Goal: Task Accomplishment & Management: Complete application form

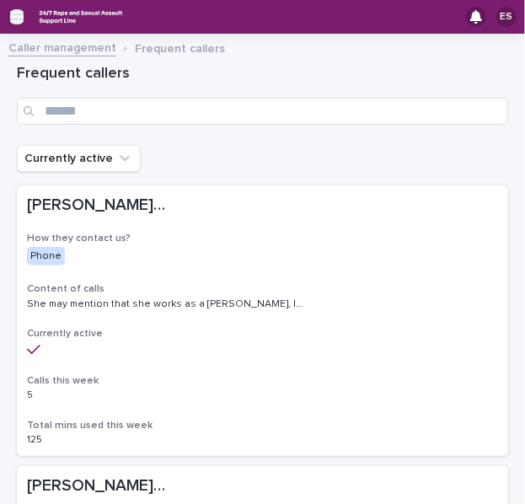
click at [19, 22] on icon "button" at bounding box center [16, 17] width 13 height 12
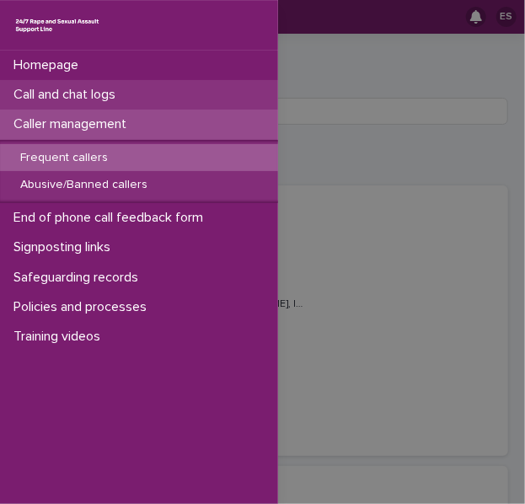
click at [58, 89] on p "Call and chat logs" at bounding box center [68, 95] width 122 height 16
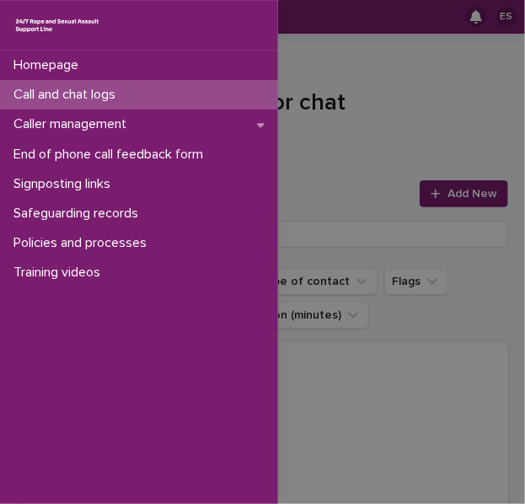
click at [369, 144] on div "Homepage Call and chat logs Caller management End of phone call feedback form S…" at bounding box center [262, 252] width 525 height 504
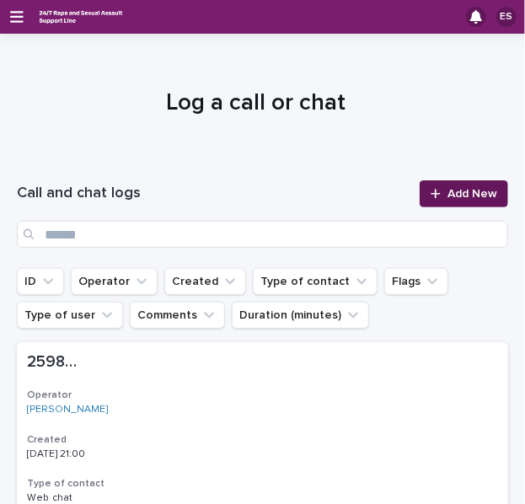
click at [431, 192] on icon at bounding box center [436, 194] width 10 height 12
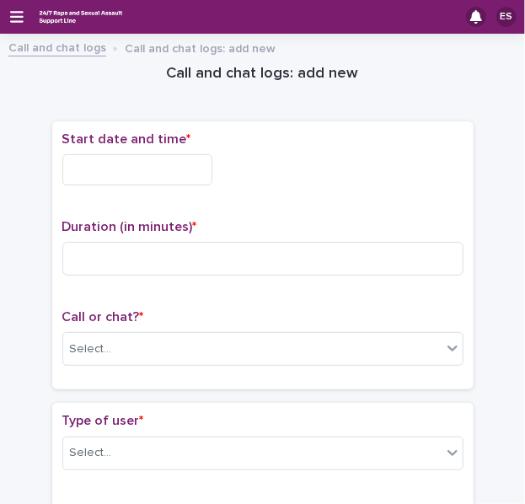
click at [139, 176] on input "text" at bounding box center [137, 169] width 150 height 31
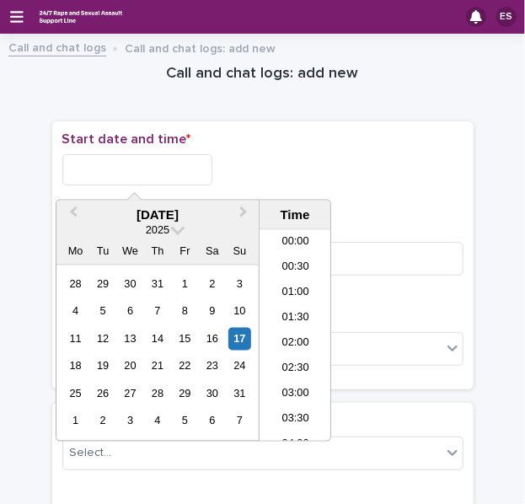
scroll to position [995, 0]
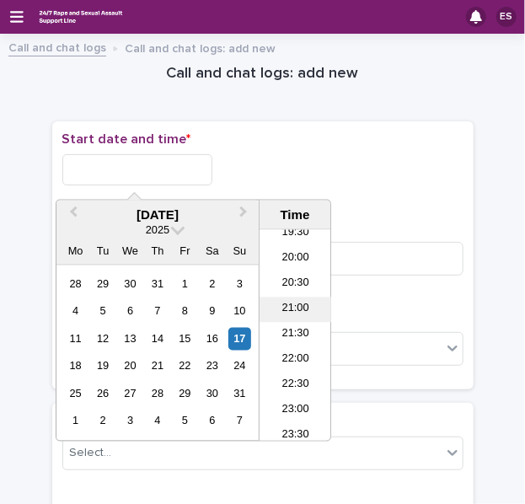
click at [288, 306] on li "21:00" at bounding box center [296, 310] width 72 height 25
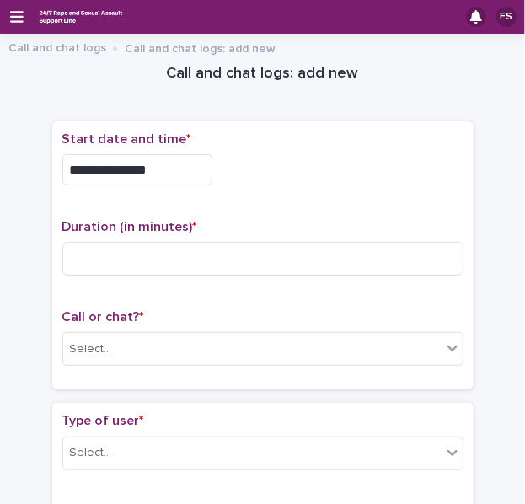
click at [171, 175] on input "**********" at bounding box center [137, 169] width 150 height 31
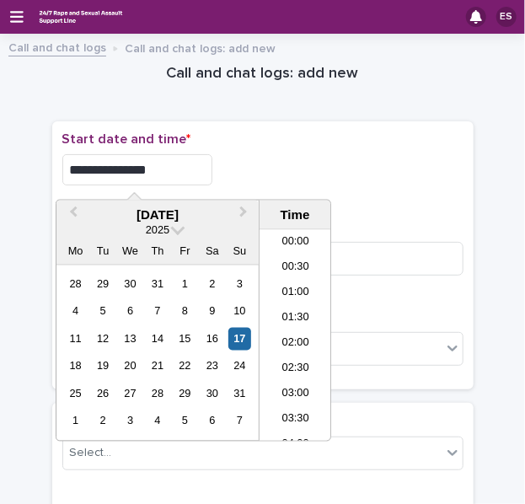
scroll to position [970, 0]
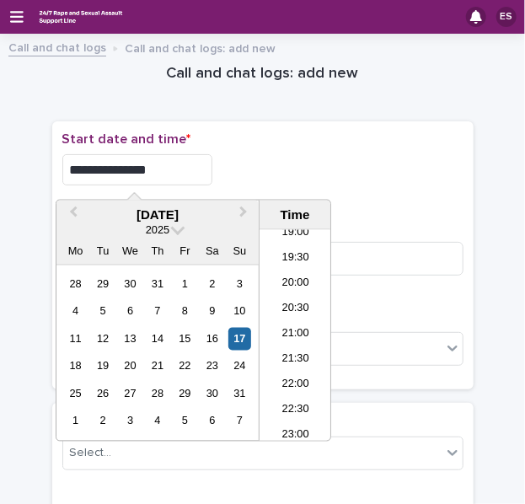
type input "**********"
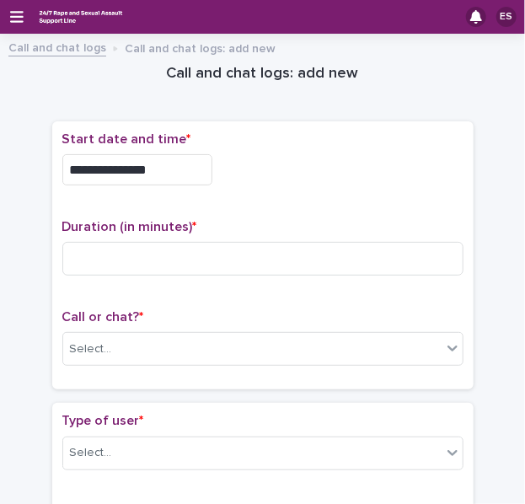
click at [295, 181] on div "**********" at bounding box center [262, 169] width 401 height 31
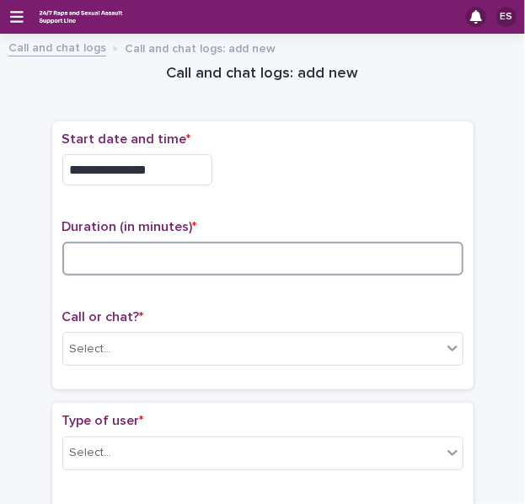
click at [119, 255] on input at bounding box center [262, 259] width 401 height 34
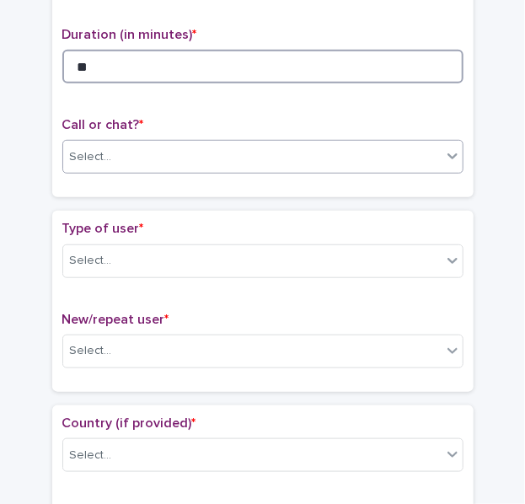
type input "**"
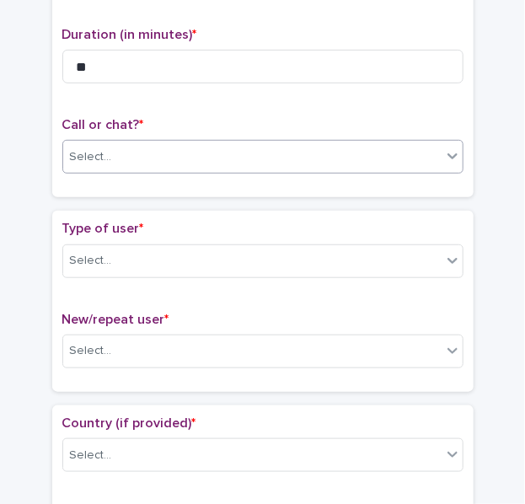
click at [95, 148] on div "Select..." at bounding box center [91, 157] width 42 height 18
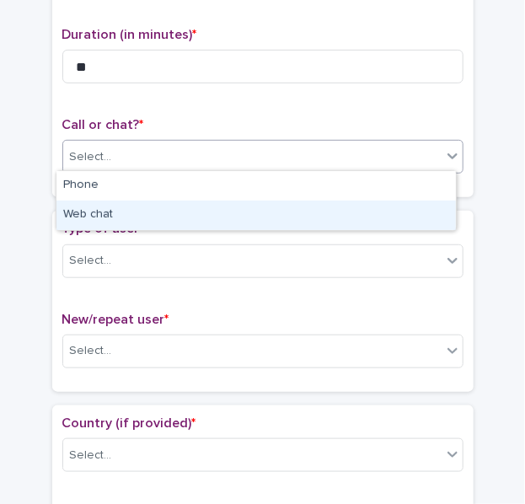
click at [115, 216] on div "Web chat" at bounding box center [256, 216] width 400 height 30
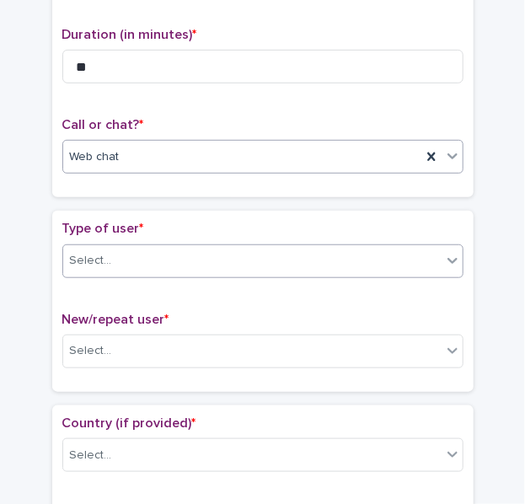
click at [114, 257] on input "text" at bounding box center [115, 260] width 2 height 16
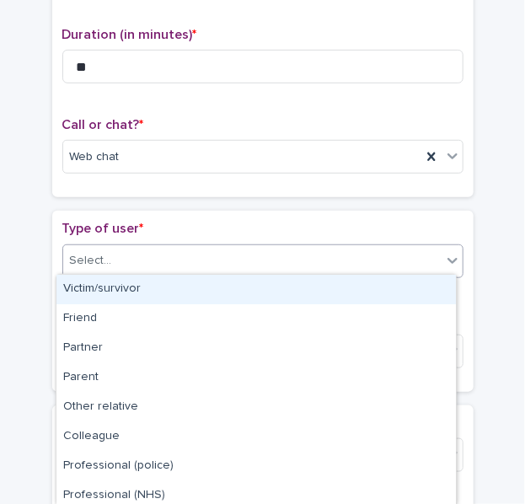
click at [113, 285] on div "Victim/survivor" at bounding box center [256, 290] width 400 height 30
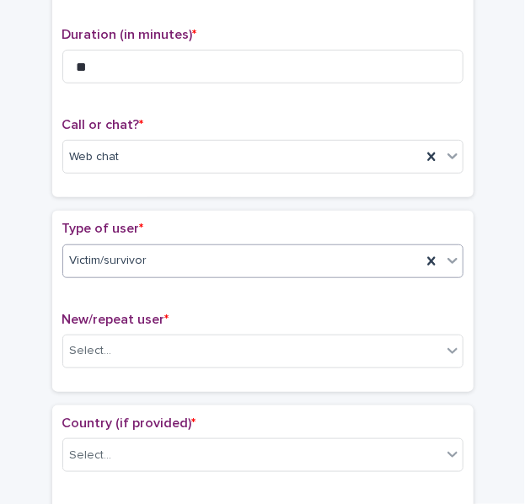
scroll to position [331, 0]
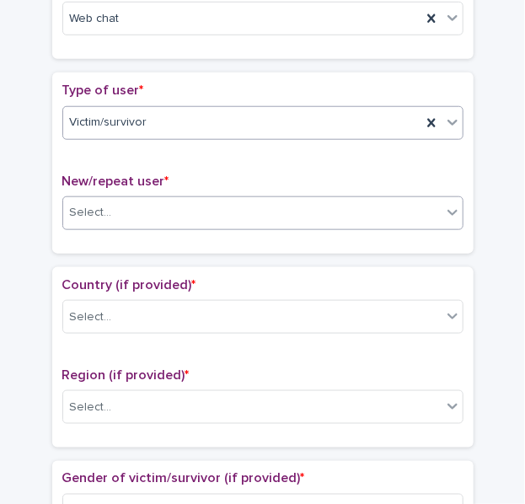
click at [98, 221] on div "Select..." at bounding box center [252, 213] width 379 height 28
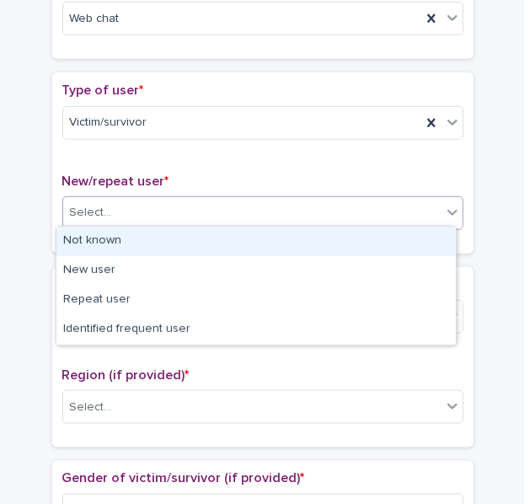
click at [121, 237] on div "Not known" at bounding box center [256, 242] width 400 height 30
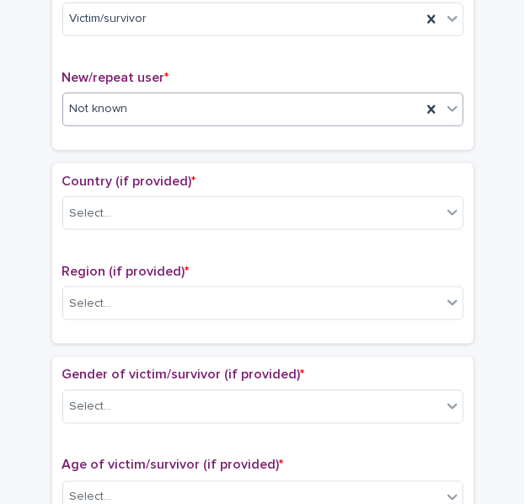
scroll to position [435, 0]
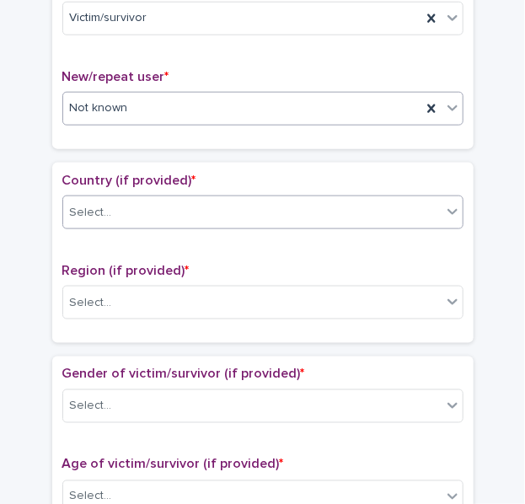
click at [78, 210] on div "Select..." at bounding box center [91, 213] width 42 height 18
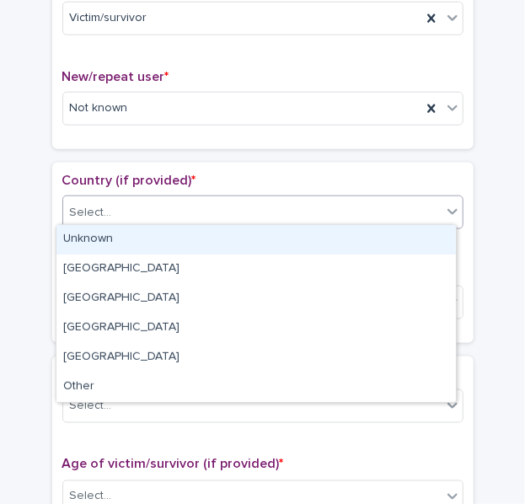
click at [113, 236] on div "Unknown" at bounding box center [256, 240] width 400 height 30
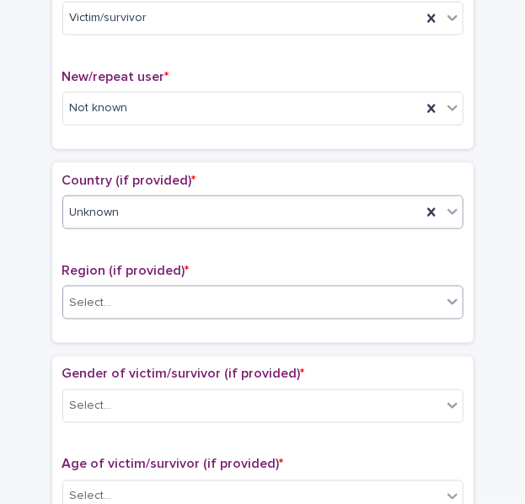
click at [108, 289] on div "Select..." at bounding box center [252, 303] width 379 height 28
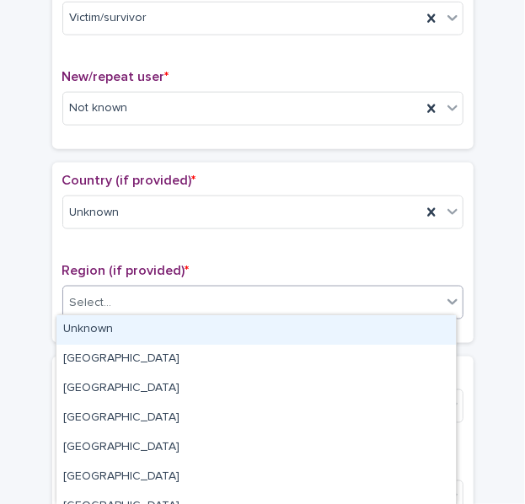
click at [100, 335] on div "Unknown" at bounding box center [256, 330] width 400 height 30
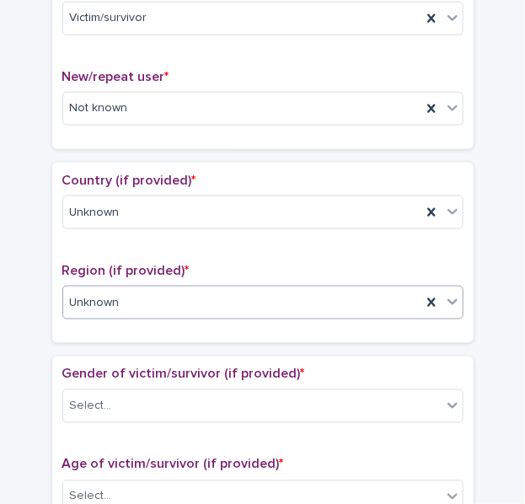
scroll to position [607, 0]
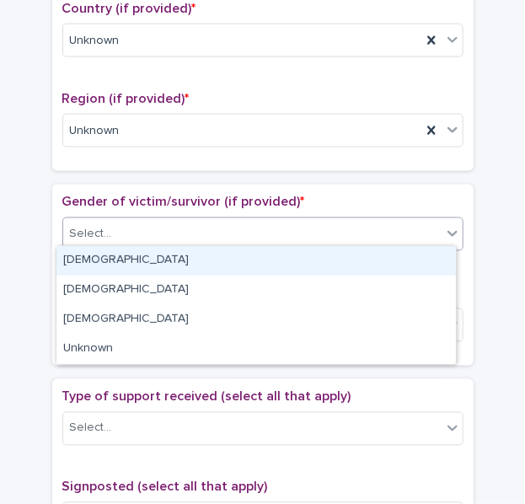
click at [88, 232] on div "Select..." at bounding box center [91, 235] width 42 height 18
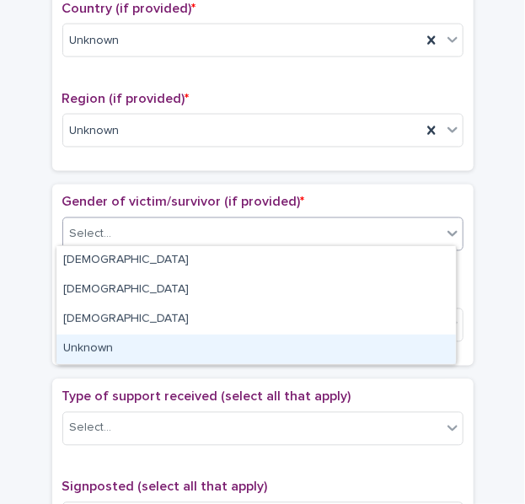
click at [105, 342] on div "Unknown" at bounding box center [256, 350] width 400 height 30
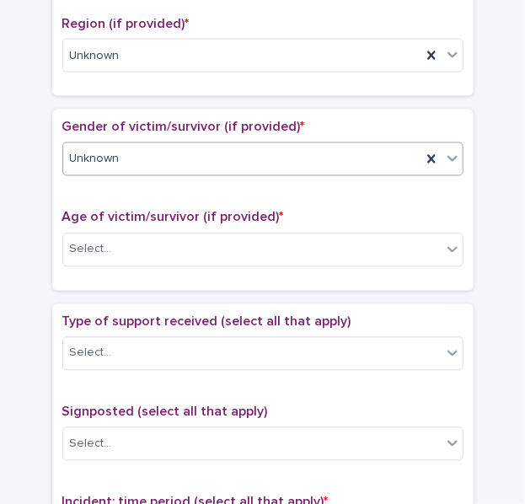
scroll to position [686, 0]
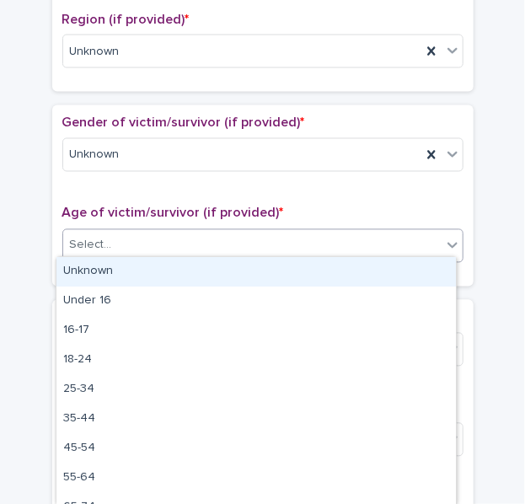
click at [140, 249] on div "Select..." at bounding box center [252, 246] width 379 height 28
click at [157, 262] on div "Unknown" at bounding box center [256, 272] width 400 height 30
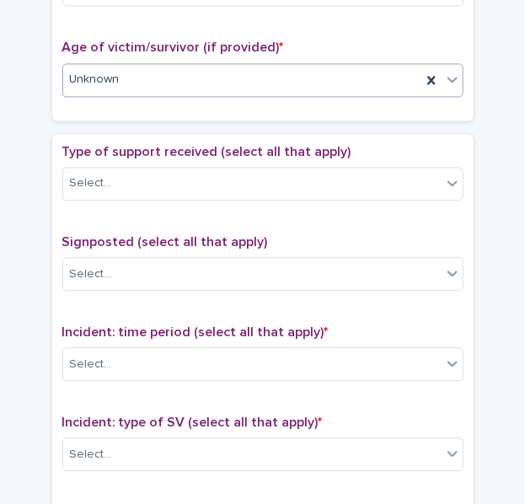
scroll to position [853, 0]
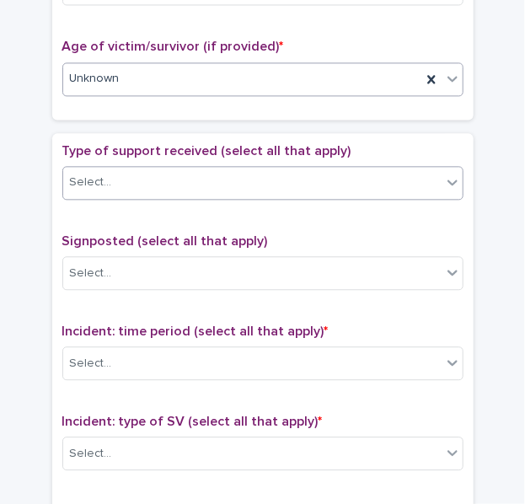
click at [122, 182] on div "Select..." at bounding box center [252, 183] width 379 height 28
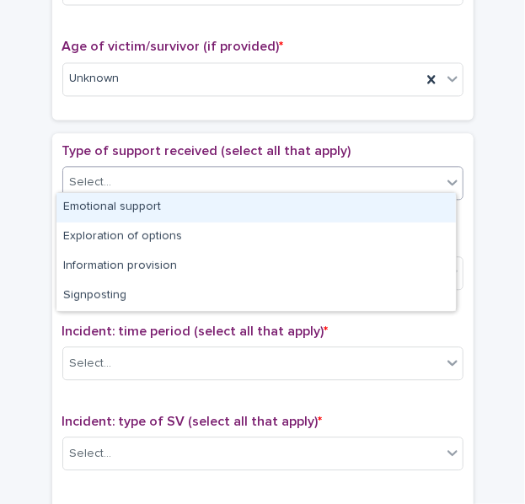
click at [143, 205] on div "Emotional support" at bounding box center [256, 208] width 400 height 30
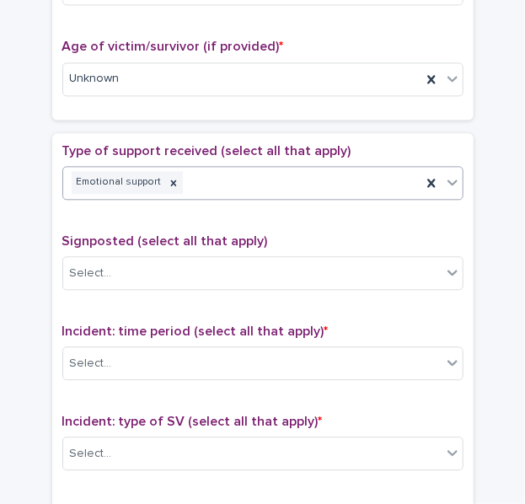
scroll to position [1002, 0]
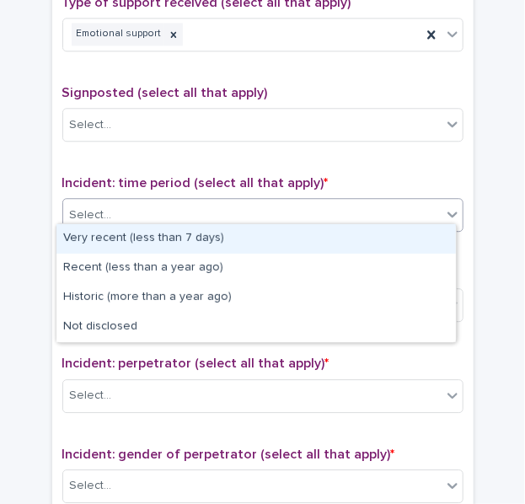
click at [120, 208] on div "Select..." at bounding box center [252, 216] width 379 height 28
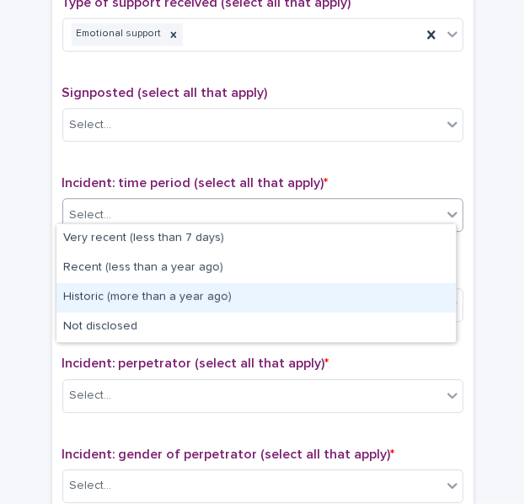
click at [97, 295] on div "Historic (more than a year ago)" at bounding box center [256, 298] width 400 height 30
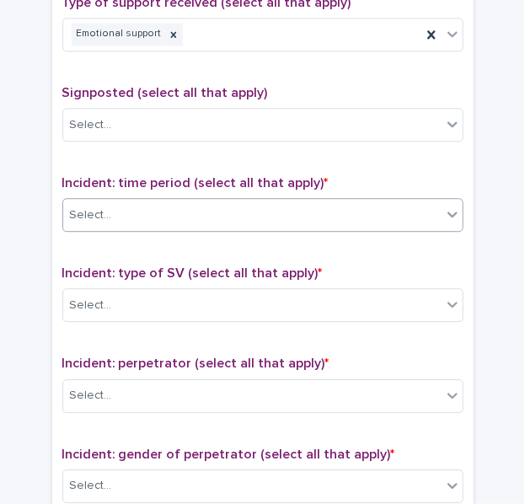
scroll to position [1076, 0]
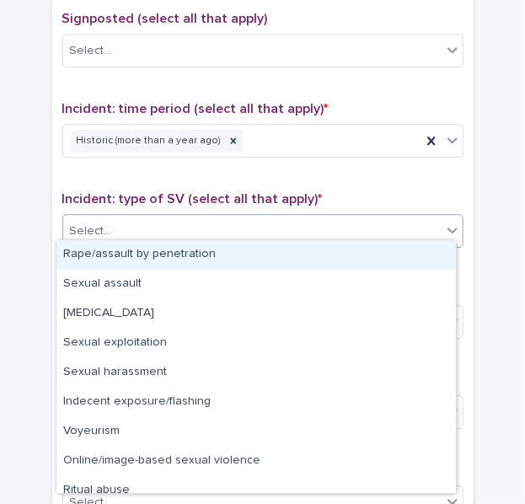
click at [89, 231] on div "Select..." at bounding box center [91, 232] width 42 height 18
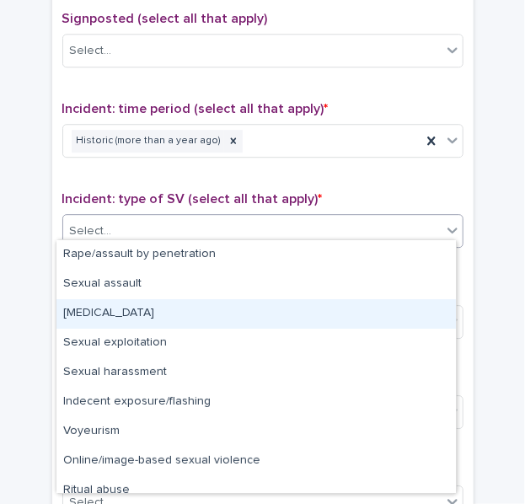
click at [107, 306] on div "Child sexual abuse" at bounding box center [256, 314] width 400 height 30
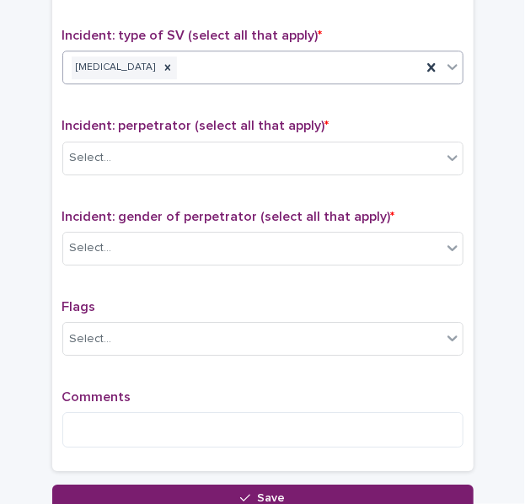
scroll to position [1242, 0]
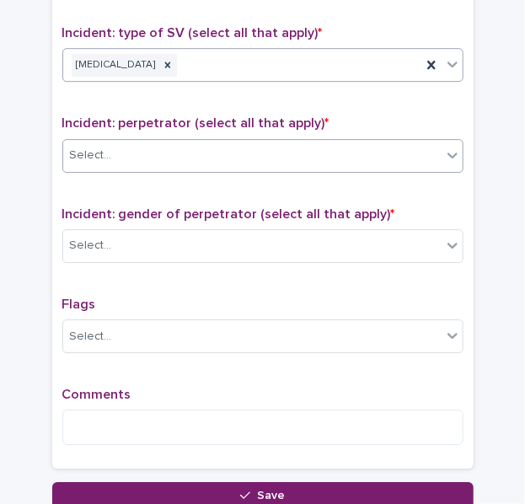
click at [110, 149] on div "Select..." at bounding box center [252, 156] width 379 height 28
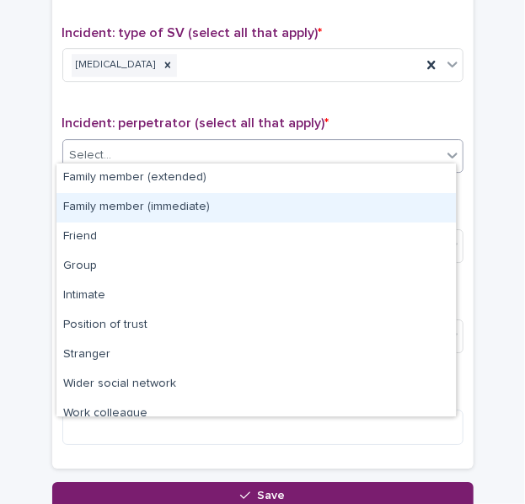
click at [124, 208] on div "Family member (immediate)" at bounding box center [256, 208] width 400 height 30
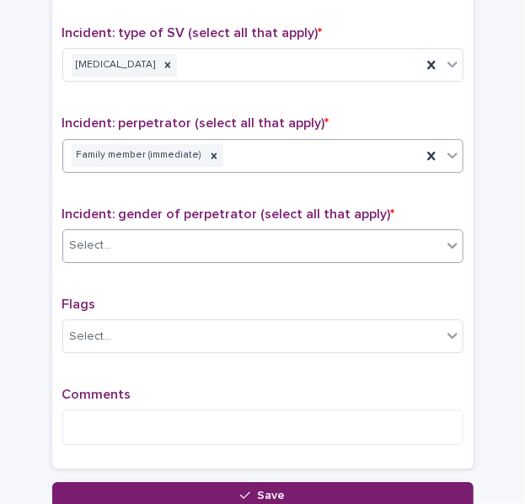
click at [96, 229] on div "Select..." at bounding box center [262, 246] width 401 height 34
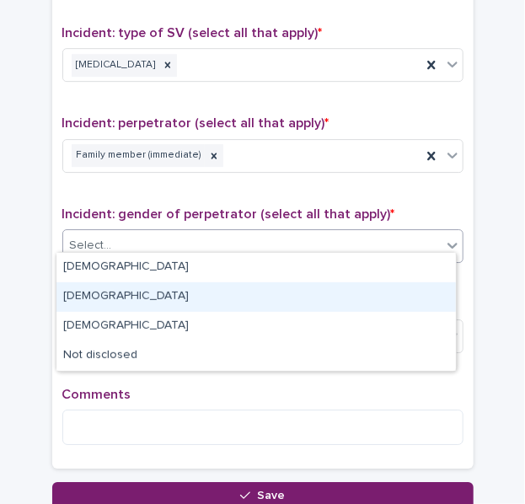
click at [105, 298] on div "Female" at bounding box center [256, 297] width 400 height 30
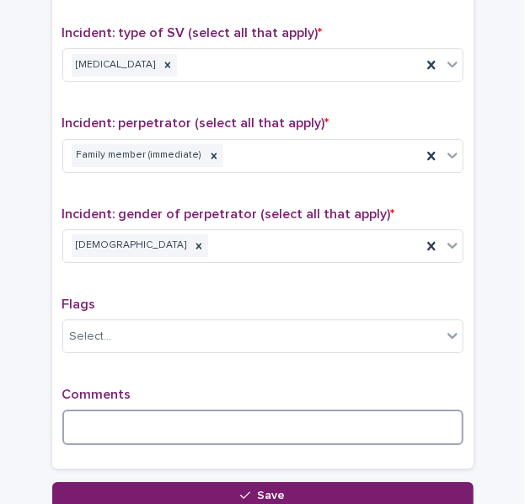
click at [90, 419] on textarea at bounding box center [262, 427] width 401 height 35
type textarea "*"
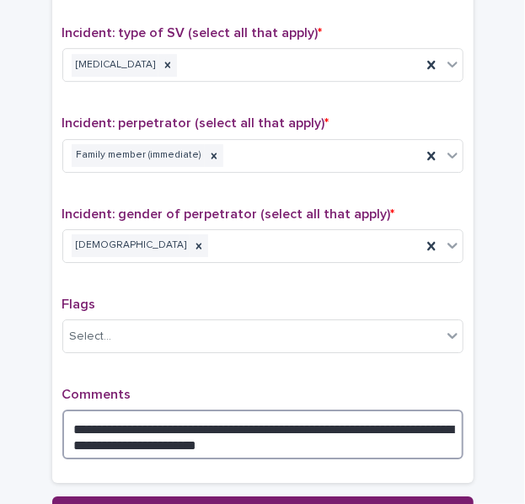
click at [102, 433] on textarea "**********" at bounding box center [262, 435] width 401 height 50
click at [248, 423] on textarea "**********" at bounding box center [262, 435] width 401 height 50
click at [243, 433] on textarea "**********" at bounding box center [262, 435] width 401 height 50
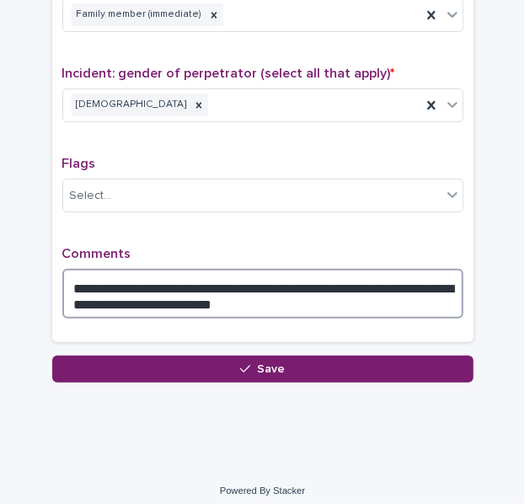
click at [94, 293] on textarea "**********" at bounding box center [262, 294] width 401 height 50
type textarea "**********"
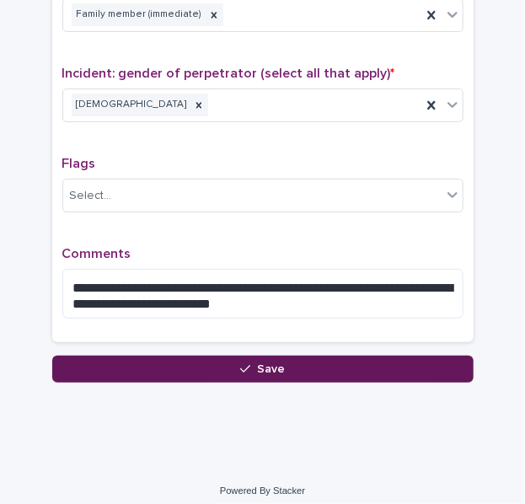
click at [221, 364] on button "Save" at bounding box center [263, 369] width 422 height 27
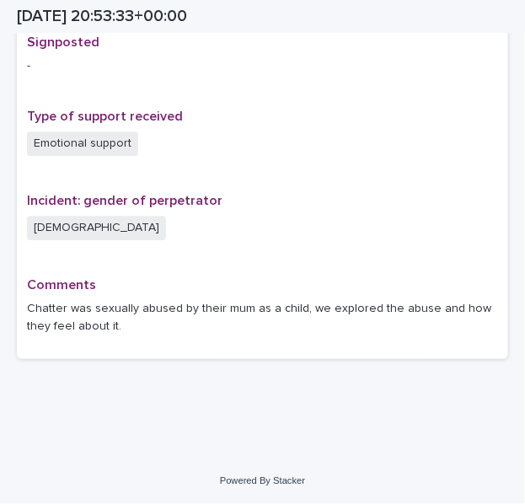
scroll to position [1115, 0]
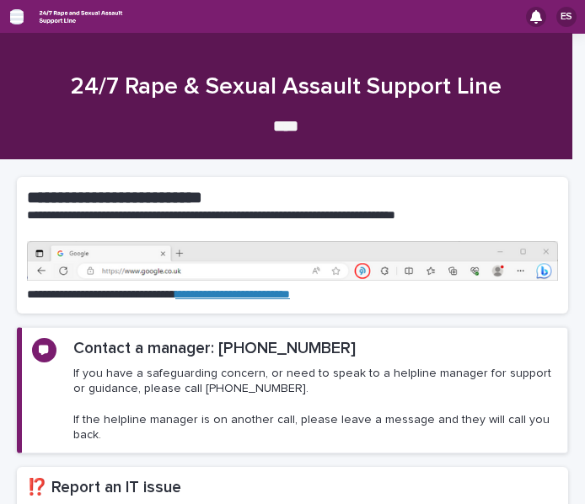
click at [12, 19] on icon "button" at bounding box center [16, 16] width 13 height 15
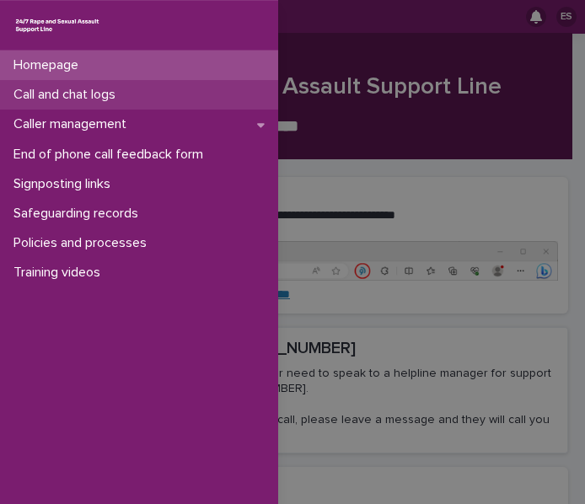
click at [48, 88] on p "Call and chat logs" at bounding box center [68, 95] width 122 height 16
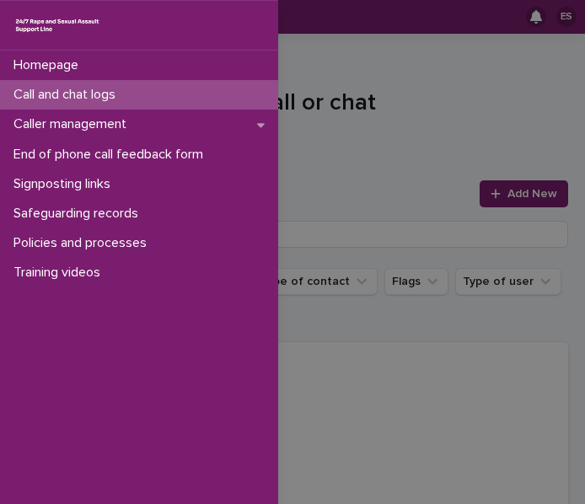
click at [347, 62] on div "Homepage Call and chat logs Caller management End of phone call feedback form S…" at bounding box center [292, 252] width 585 height 504
